Goal: Register for event/course

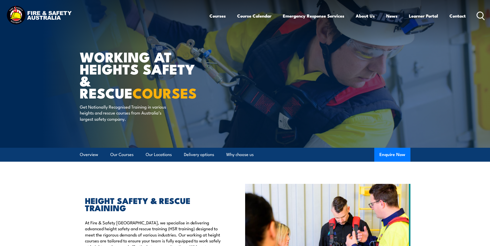
click at [249, 15] on link "Course Calendar" at bounding box center [254, 16] width 34 height 14
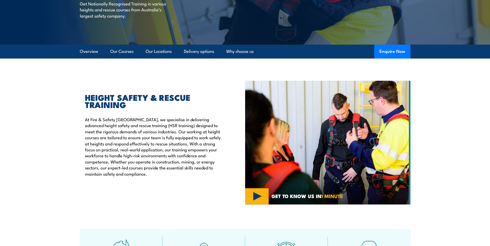
scroll to position [207, 0]
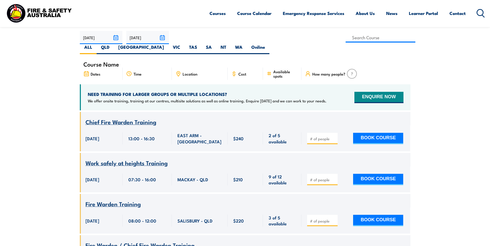
click at [201, 44] on label "TAS" at bounding box center [193, 49] width 17 height 10
click at [200, 44] on input "TAS" at bounding box center [198, 45] width 3 height 3
radio input "true"
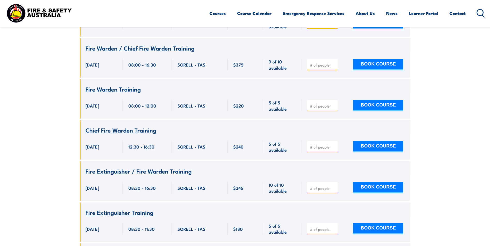
scroll to position [480, 0]
